Goal: Transaction & Acquisition: Purchase product/service

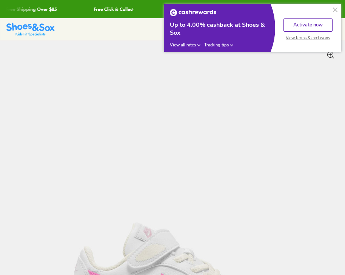
select select "*"
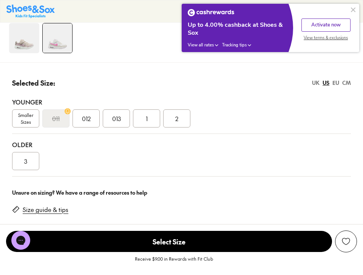
scroll to position [490, 0]
click at [118, 121] on span "013" at bounding box center [116, 118] width 9 height 9
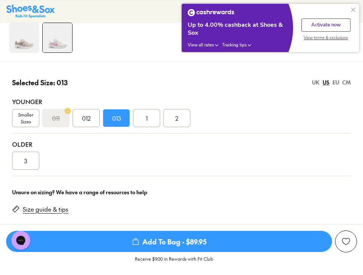
click at [173, 242] on span "Add To Bag - $89.95" at bounding box center [169, 241] width 326 height 21
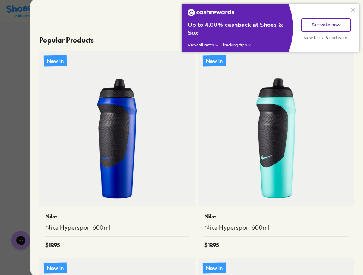
scroll to position [241, 0]
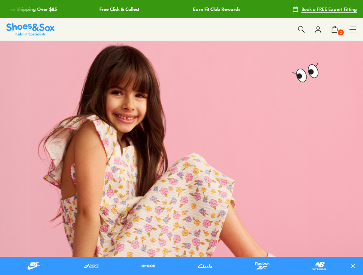
click at [303, 27] on icon at bounding box center [301, 30] width 8 height 8
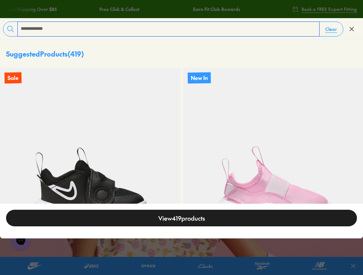
type input "**********"
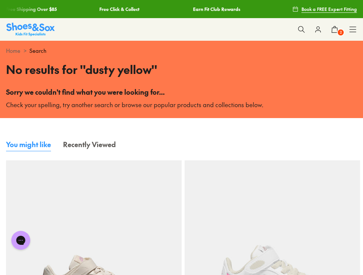
click at [305, 28] on icon at bounding box center [301, 30] width 8 height 8
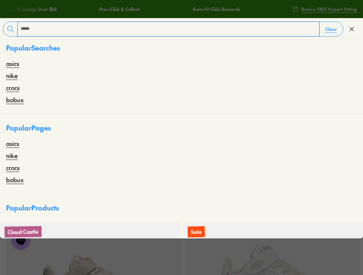
type input "*****"
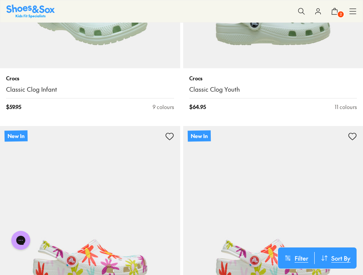
scroll to position [474, 0]
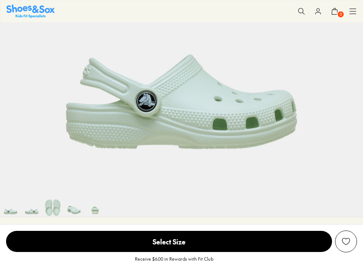
select select "*"
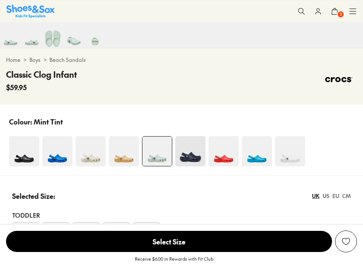
scroll to position [387, 0]
